Goal: Check status: Check status

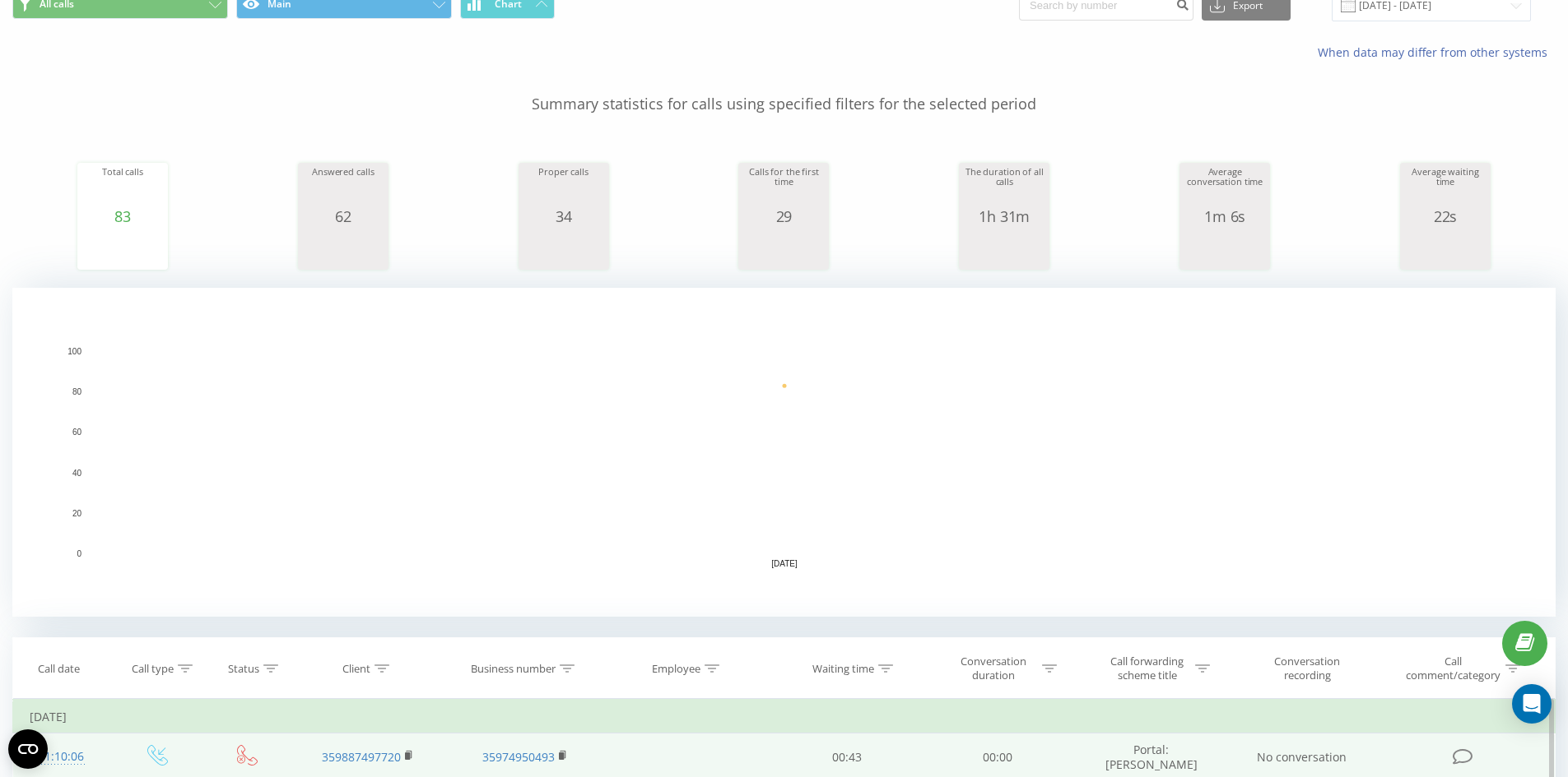
scroll to position [493, 0]
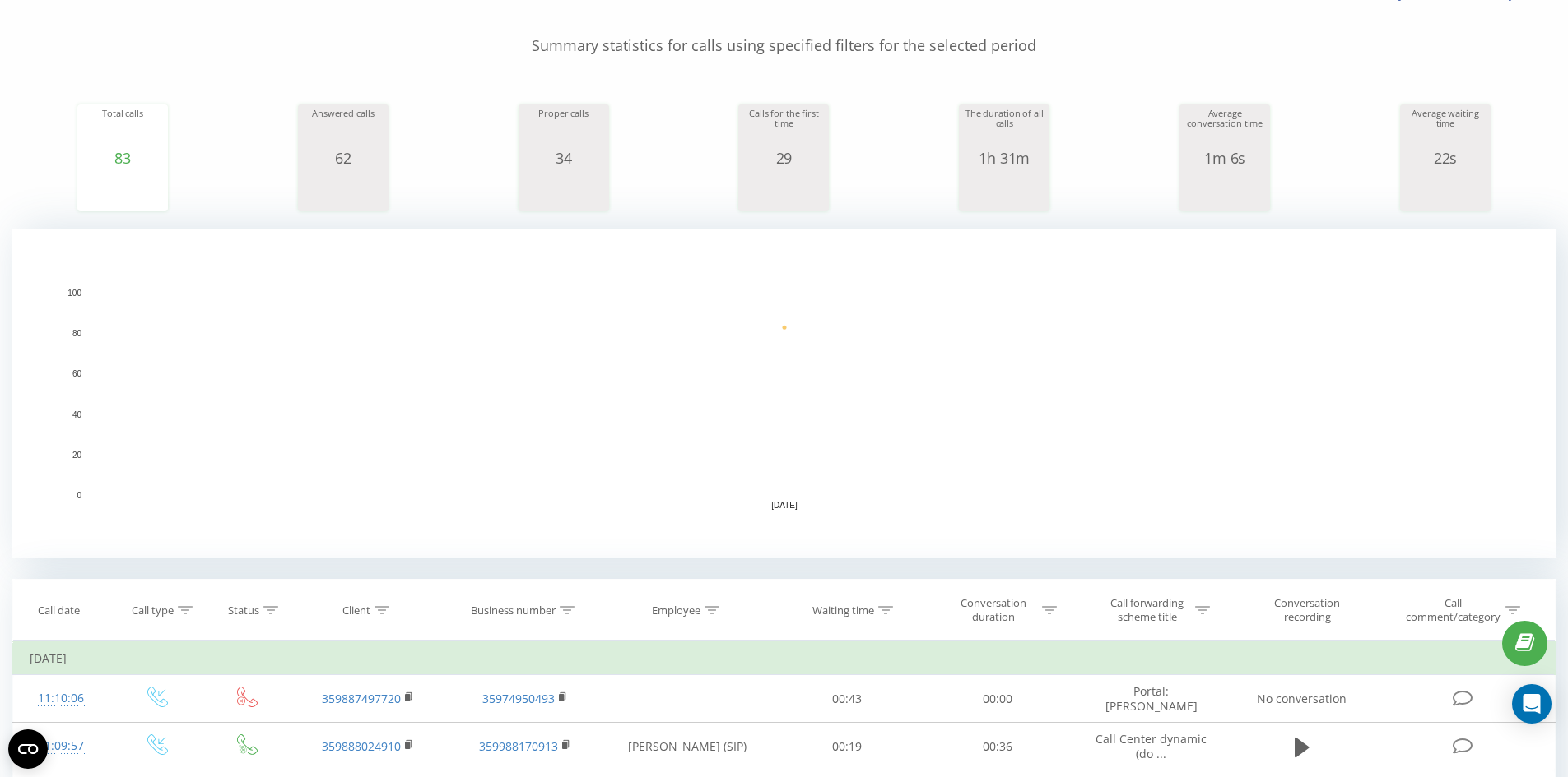
scroll to position [329, 0]
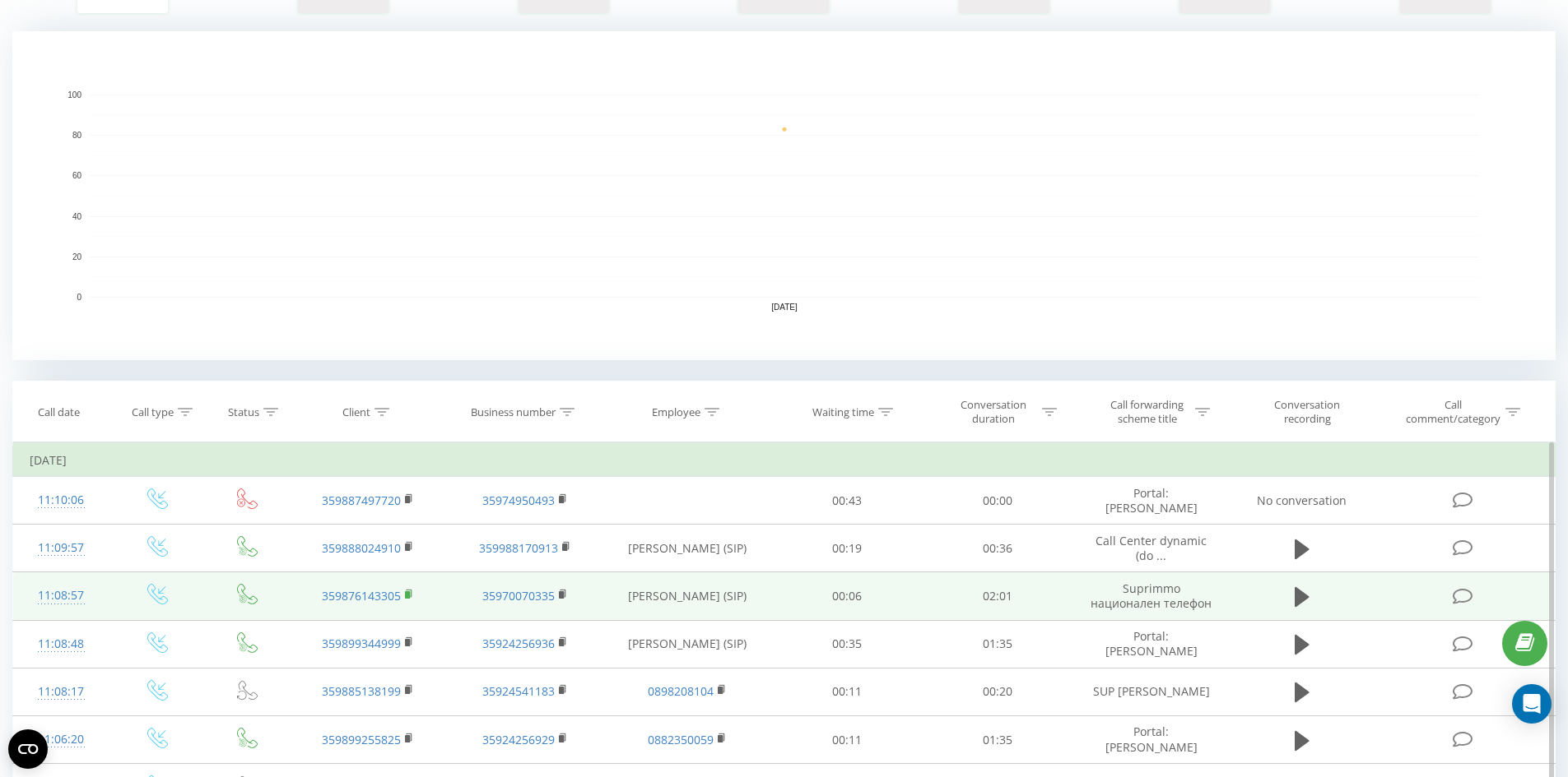
click at [407, 594] on rect at bounding box center [408, 595] width 5 height 8
click at [1303, 600] on icon at bounding box center [1302, 597] width 15 height 20
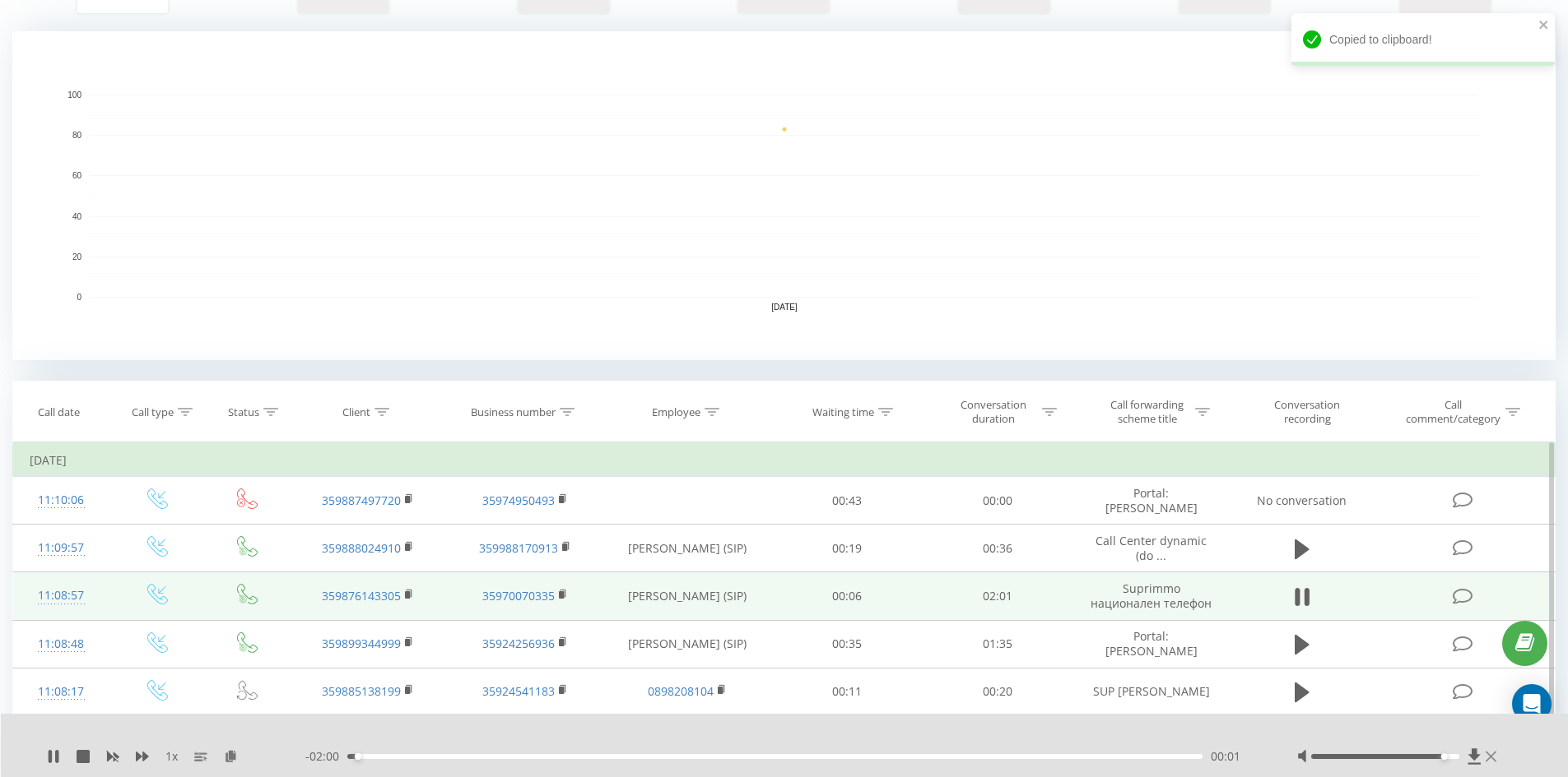
drag, startPoint x: 1387, startPoint y: 756, endPoint x: 1487, endPoint y: 751, distance: 100.1
click at [1494, 754] on div at bounding box center [1399, 756] width 204 height 16
click at [437, 757] on div "00:02" at bounding box center [775, 757] width 856 height 5
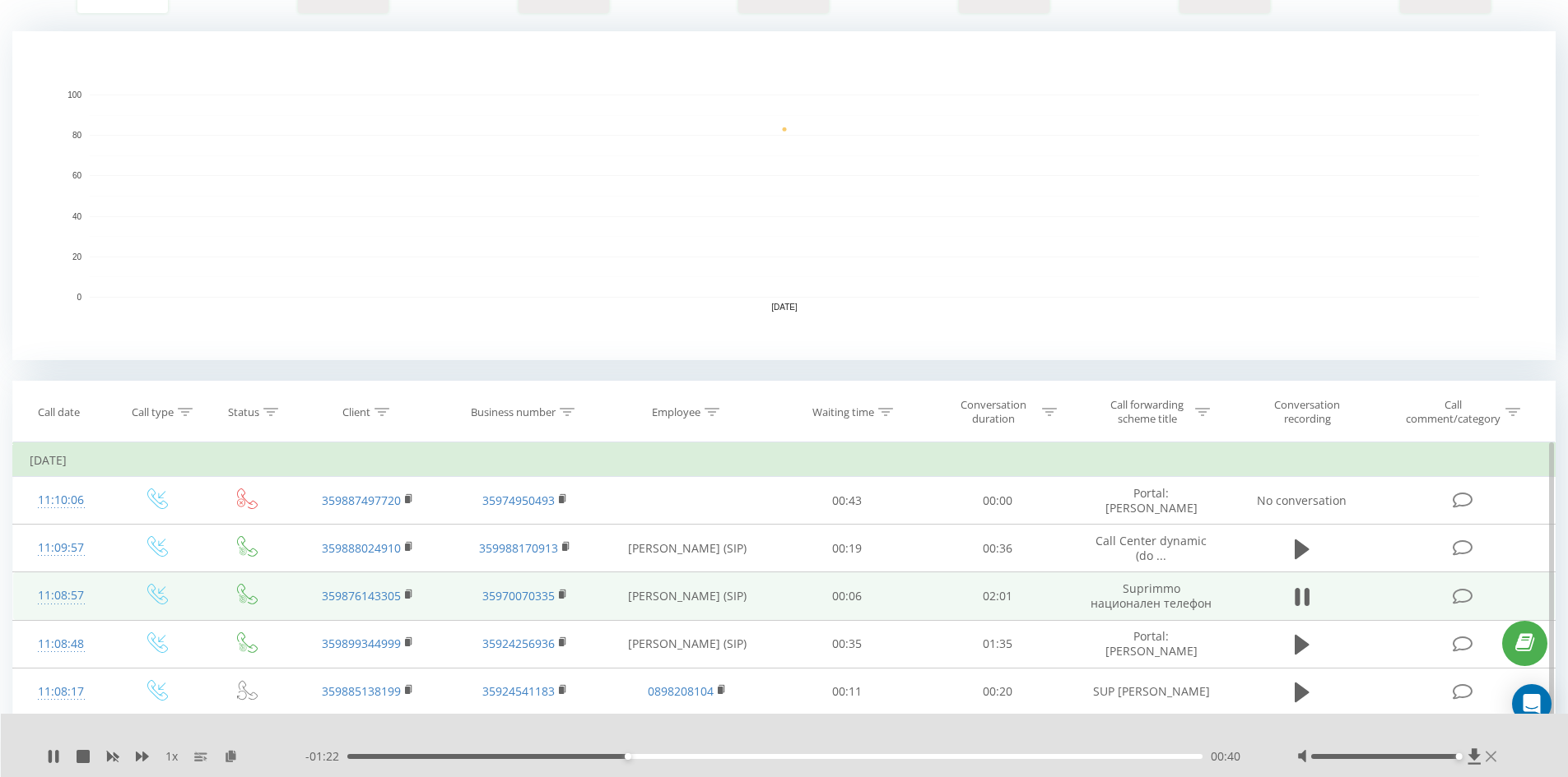
click at [1488, 759] on icon at bounding box center [1491, 756] width 10 height 13
